Goal: Navigation & Orientation: Go to known website

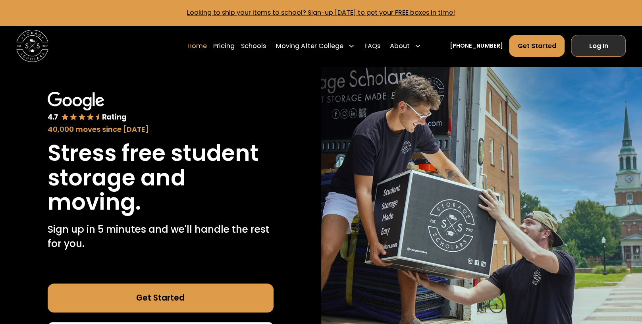
click at [608, 46] on link "Log In" at bounding box center [598, 46] width 55 height 22
click at [602, 37] on link "Log In" at bounding box center [598, 46] width 55 height 22
click at [609, 49] on link "Log In" at bounding box center [598, 46] width 55 height 22
